Goal: Transaction & Acquisition: Purchase product/service

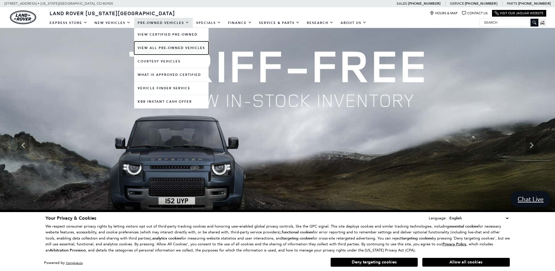
click at [156, 47] on link "View All Pre-Owned Vehicles" at bounding box center [171, 47] width 74 height 13
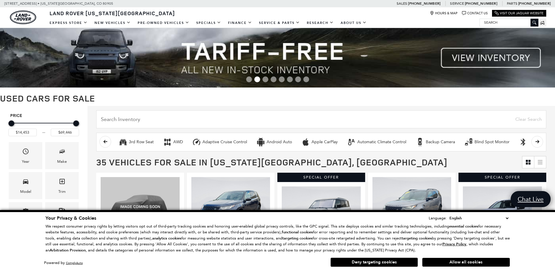
click at [451, 262] on button "Allow all cookies" at bounding box center [466, 262] width 88 height 9
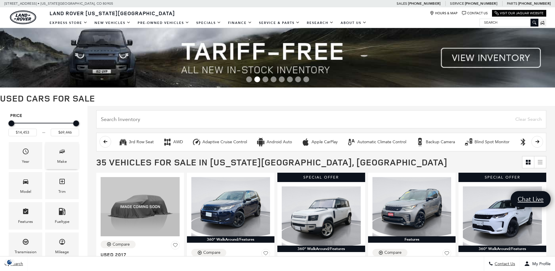
click at [65, 147] on span "Make" at bounding box center [62, 152] width 7 height 12
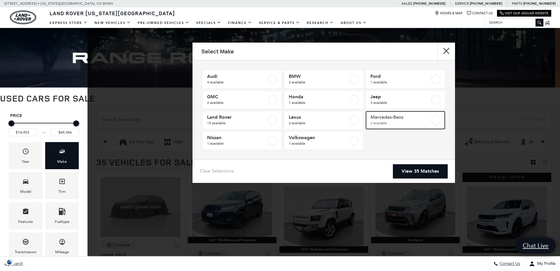
click at [436, 120] on label at bounding box center [435, 120] width 9 height 9
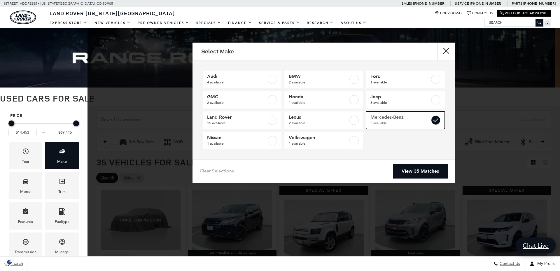
type input "$52,847"
type input "$68,684"
checkbox input "true"
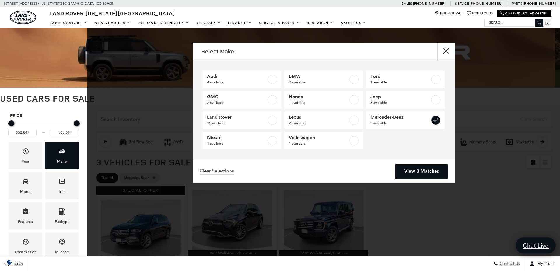
click at [419, 171] on link "View 3 Matches" at bounding box center [422, 171] width 52 height 14
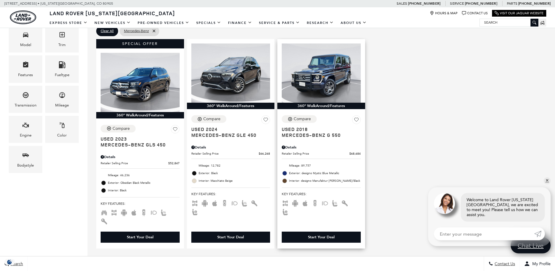
scroll to position [149, 0]
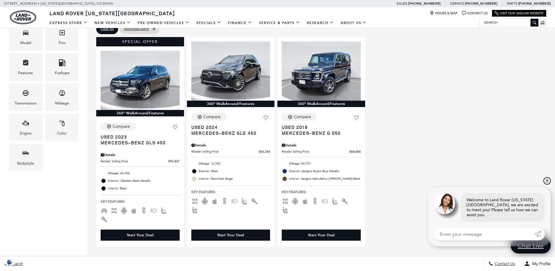
click at [547, 184] on link "✕" at bounding box center [547, 180] width 7 height 7
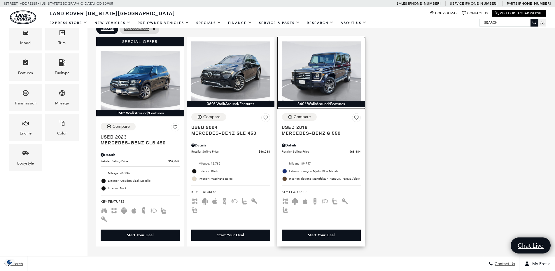
click at [324, 86] on img at bounding box center [321, 70] width 79 height 59
